Goal: Information Seeking & Learning: Learn about a topic

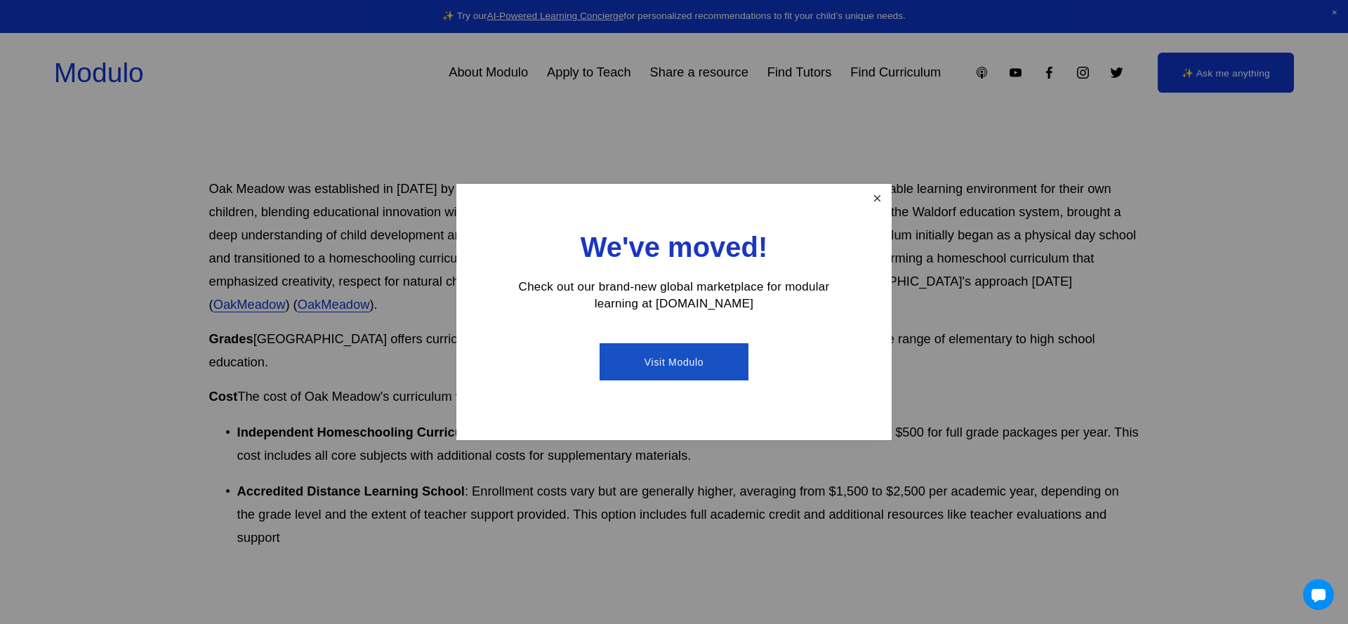
click at [873, 200] on link "Close" at bounding box center [877, 198] width 25 height 25
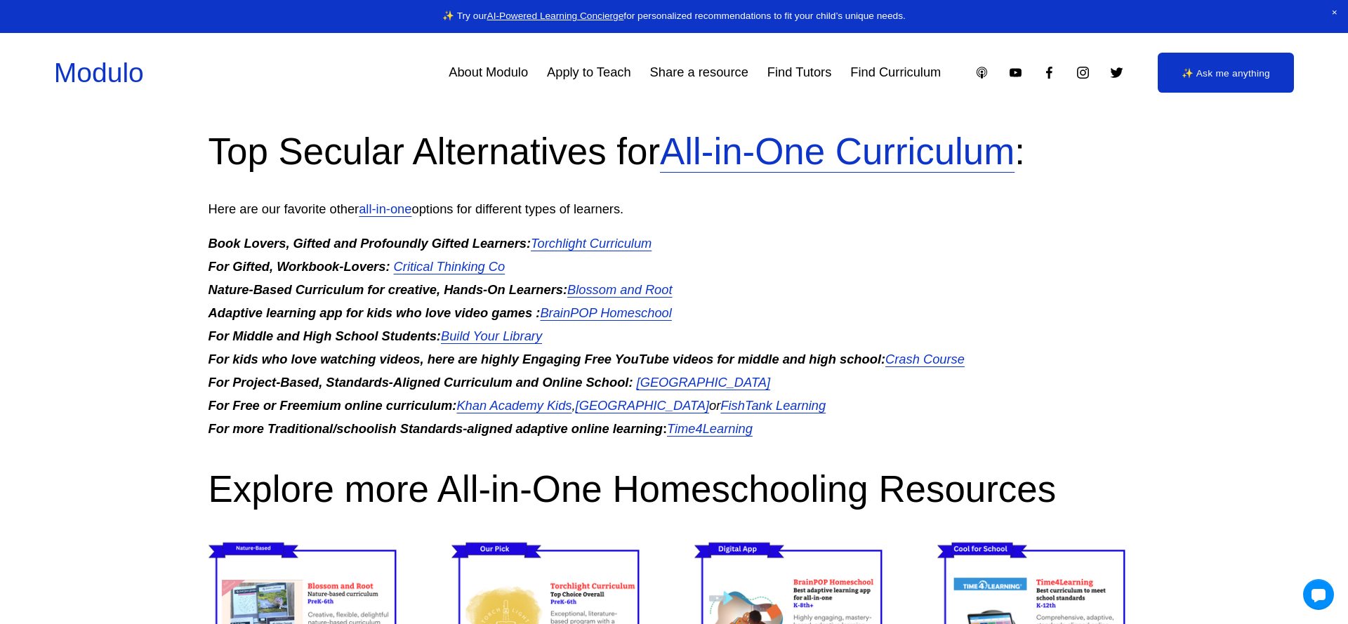
scroll to position [3741, 1]
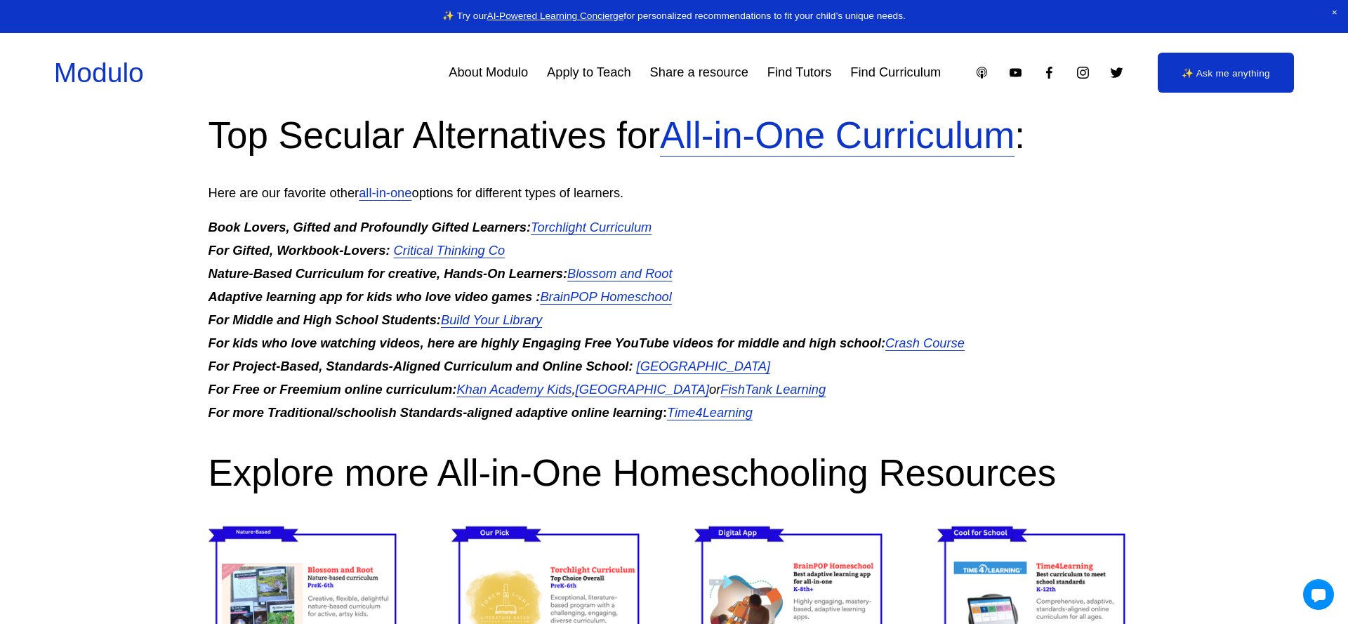
click at [603, 220] on em "Torchlight Curriculum" at bounding box center [591, 227] width 121 height 15
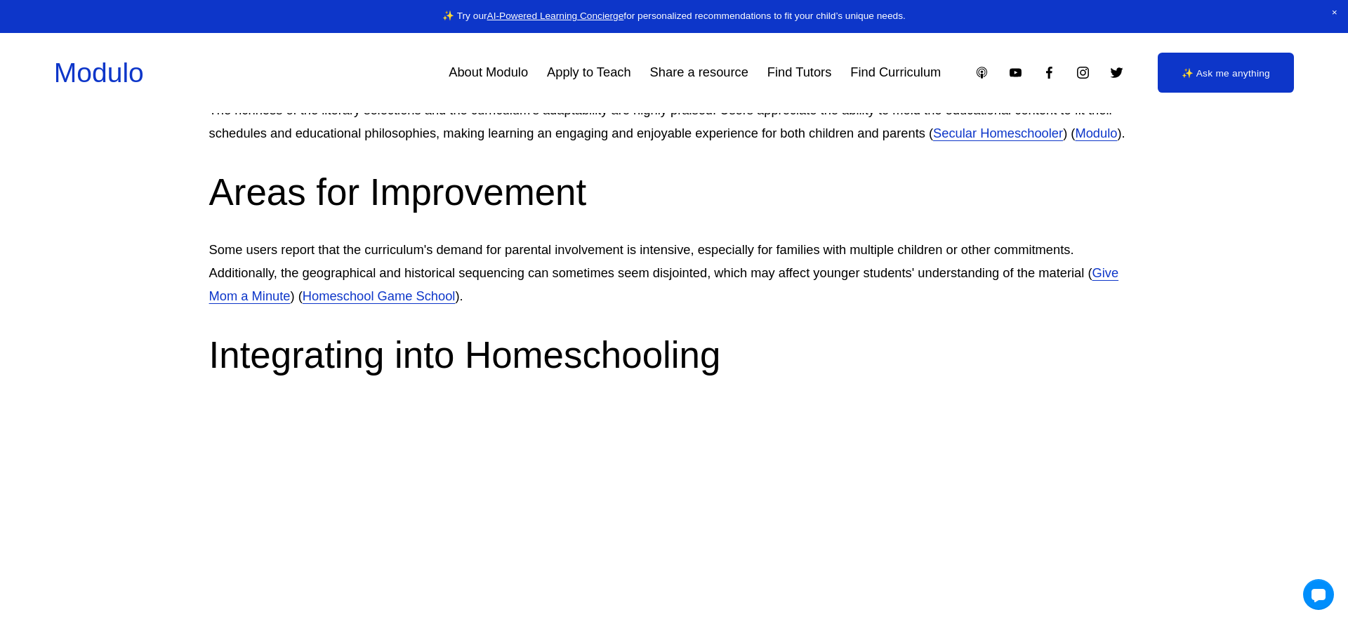
scroll to position [1829, 0]
